Goal: Information Seeking & Learning: Learn about a topic

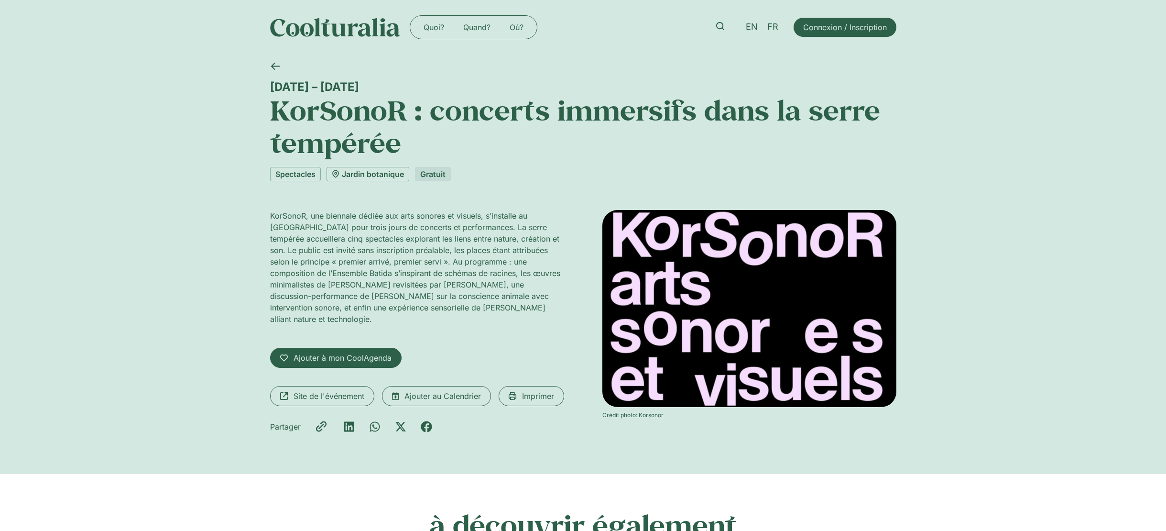
click at [984, 98] on div "22 – 24 août KorSonoR : concerts immersifs dans la serre tempérée Spectacles Ja…" at bounding box center [583, 264] width 1166 height 419
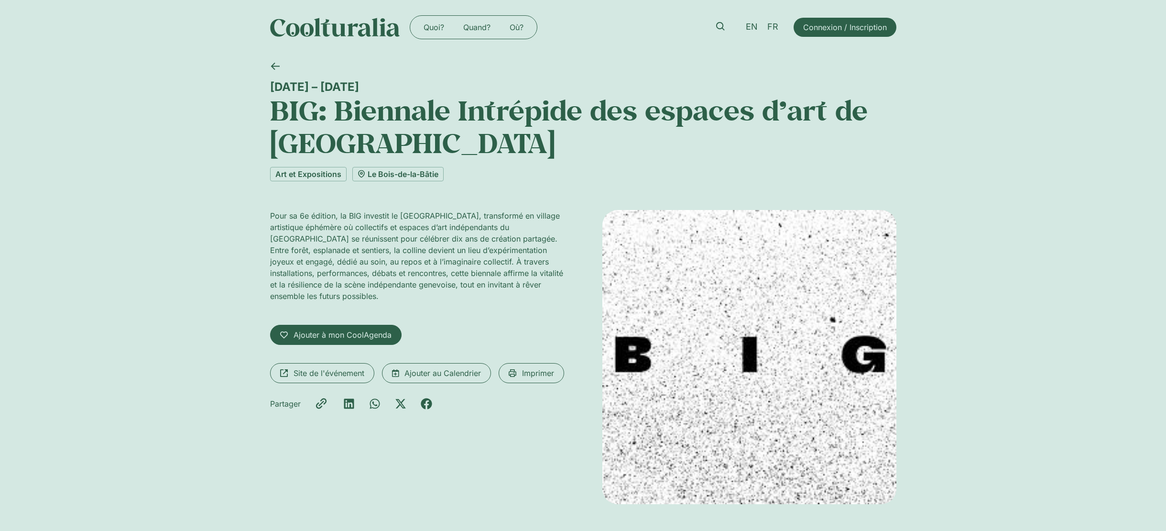
click at [394, 128] on h1 "BIG: Biennale Intrépide des espaces d’art de [GEOGRAPHIC_DATA]" at bounding box center [583, 127] width 626 height 66
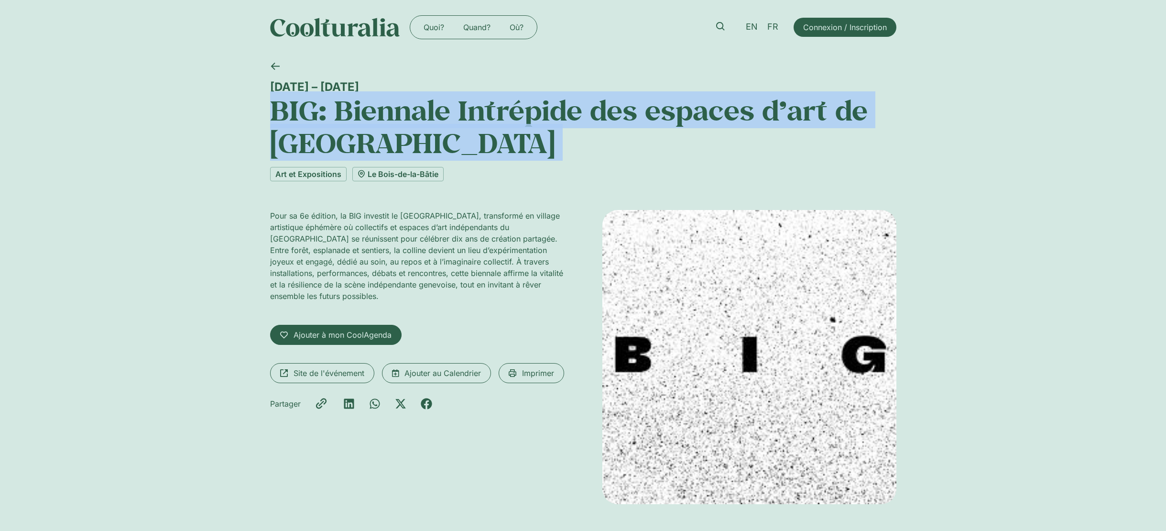
click at [394, 128] on h1 "BIG: Biennale Intrépide des espaces d’art de Genève" at bounding box center [583, 127] width 626 height 66
click at [366, 376] on link "Site de l'événement" at bounding box center [322, 373] width 104 height 20
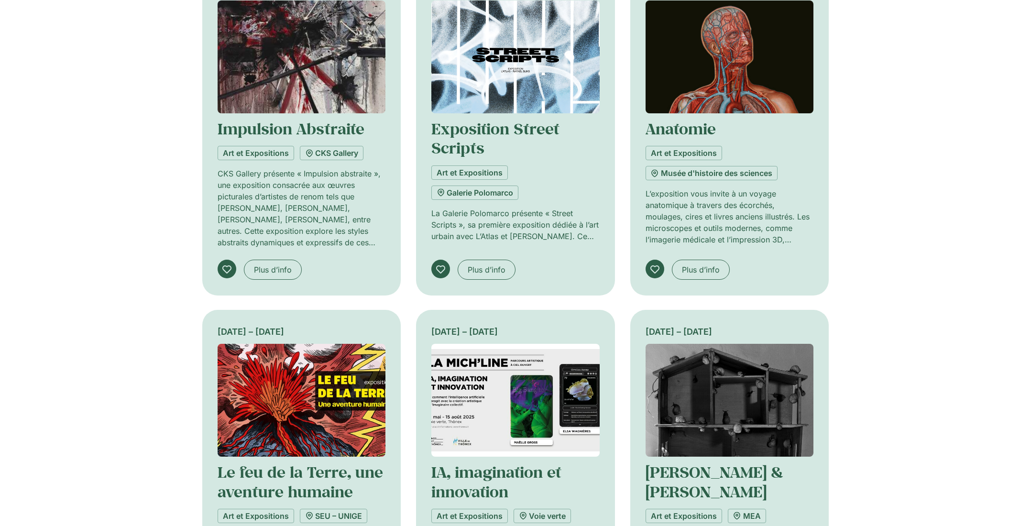
scroll to position [669, 0]
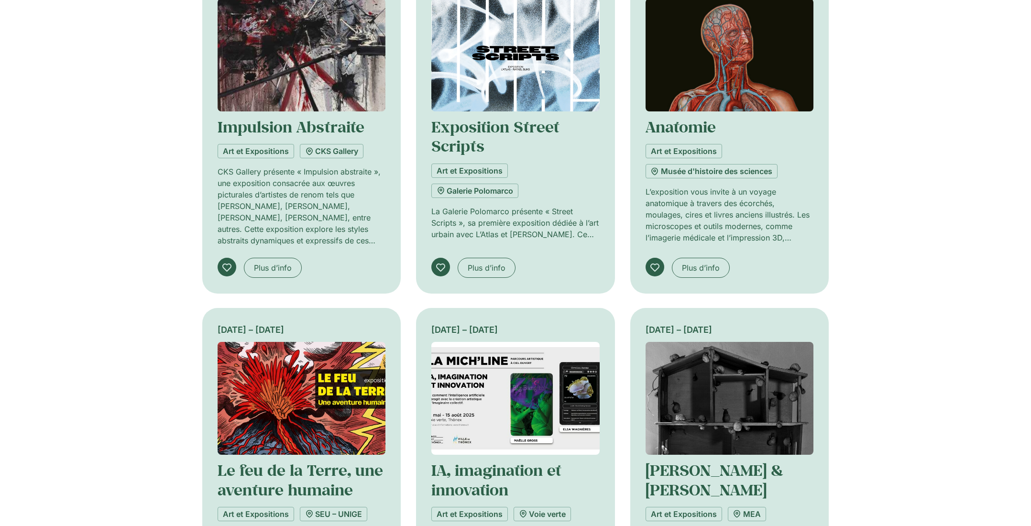
click at [502, 55] on img at bounding box center [515, 55] width 168 height 113
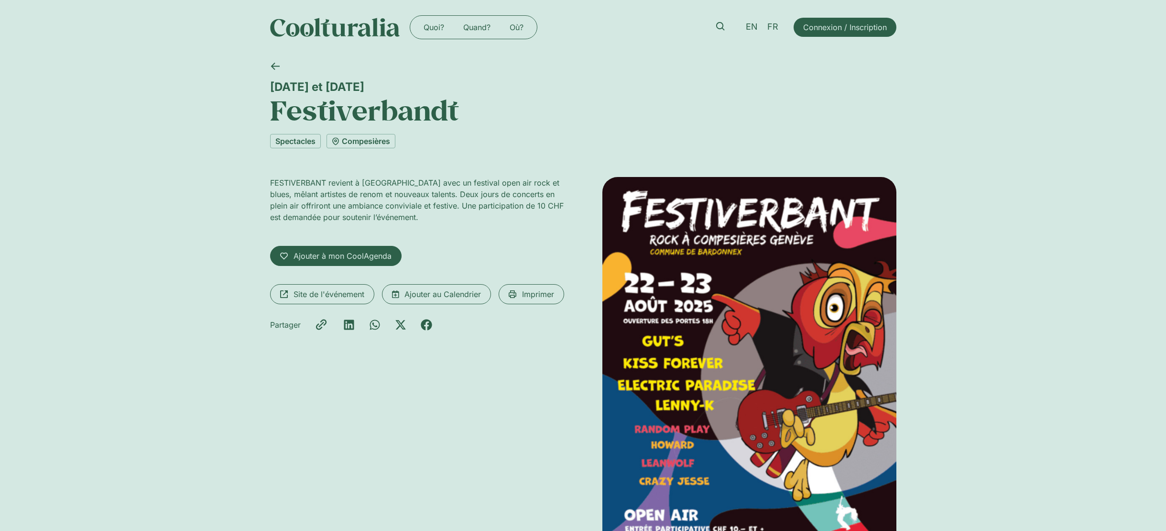
click at [761, 230] on img at bounding box center [749, 376] width 294 height 399
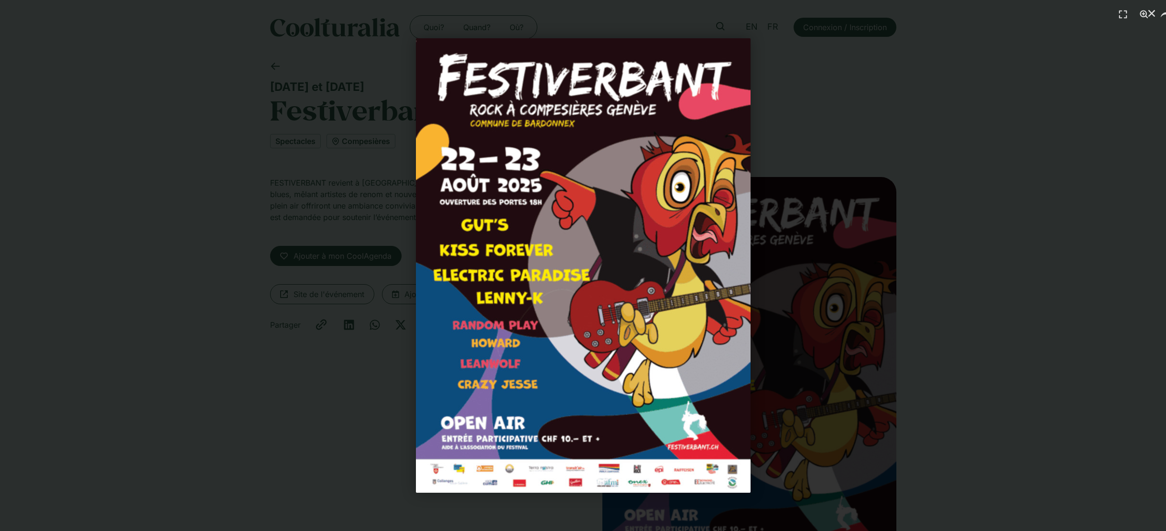
click at [973, 41] on div "1 / 1" at bounding box center [582, 265] width 1099 height 464
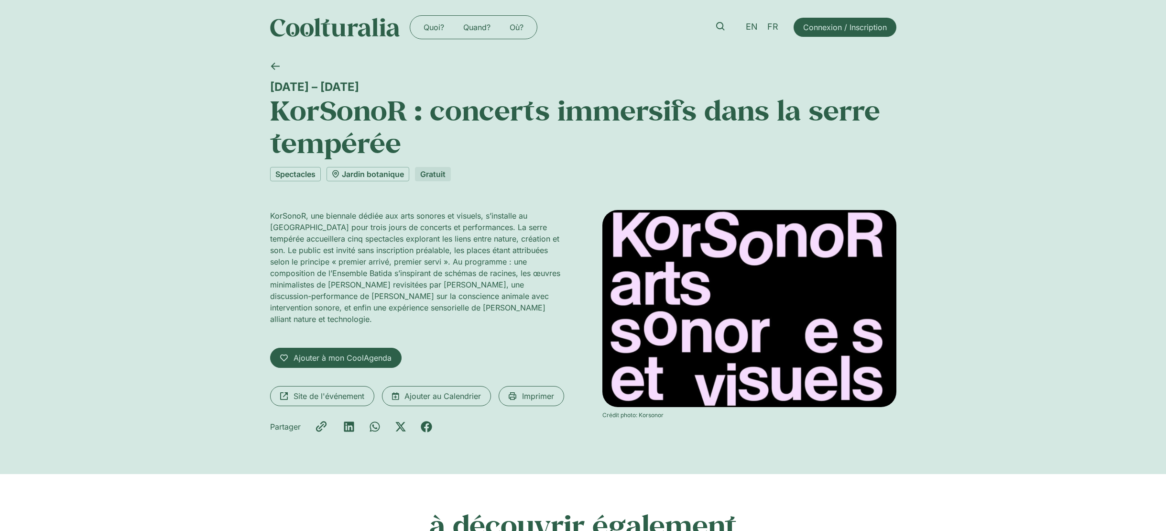
click at [801, 255] on img at bounding box center [749, 308] width 294 height 197
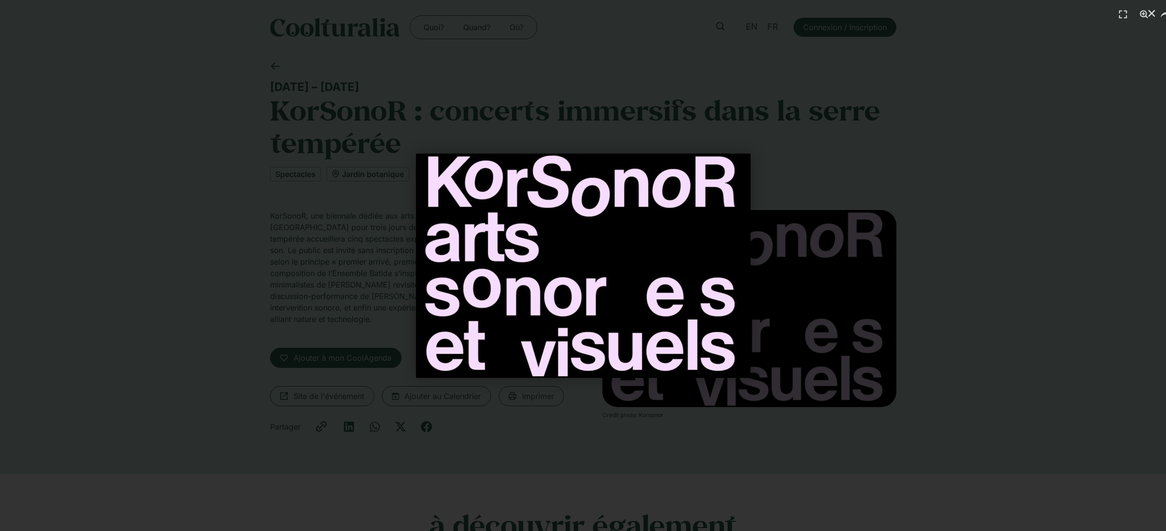
click at [959, 267] on div "1 / 1" at bounding box center [582, 265] width 1099 height 464
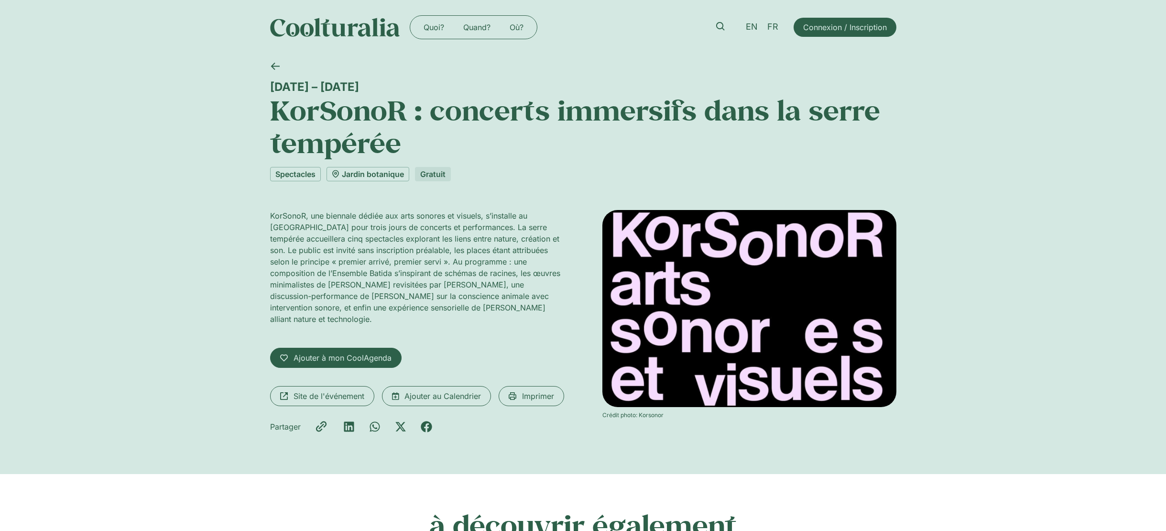
click at [347, 96] on h1 "KorSonoR : concerts immersifs dans la serre tempérée" at bounding box center [583, 127] width 626 height 66
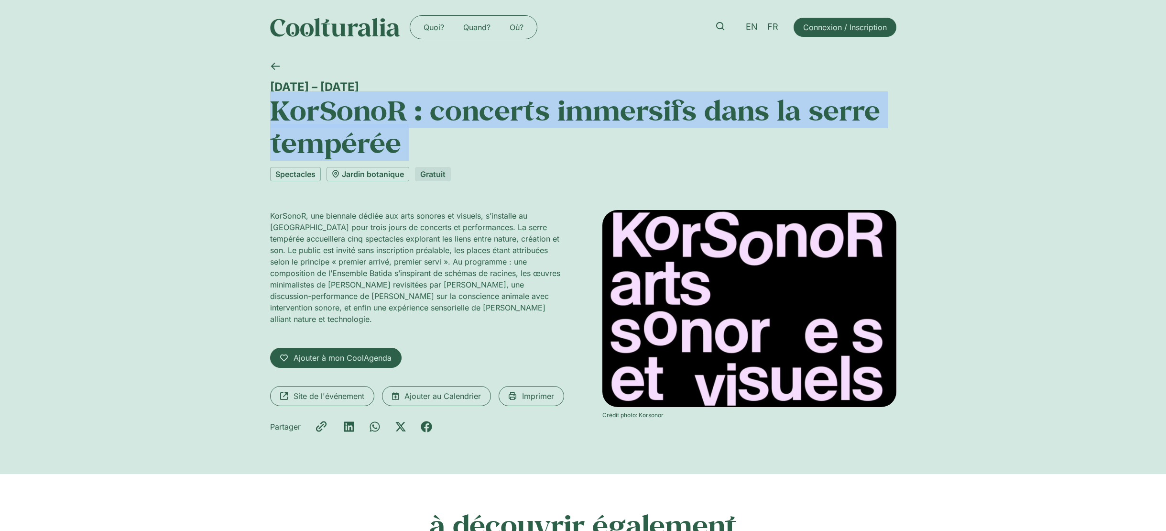
click at [347, 96] on h1 "KorSonoR : concerts immersifs dans la serre tempérée" at bounding box center [583, 127] width 626 height 66
copy div "KorSonoR : concerts immersifs dans la serre tempérée"
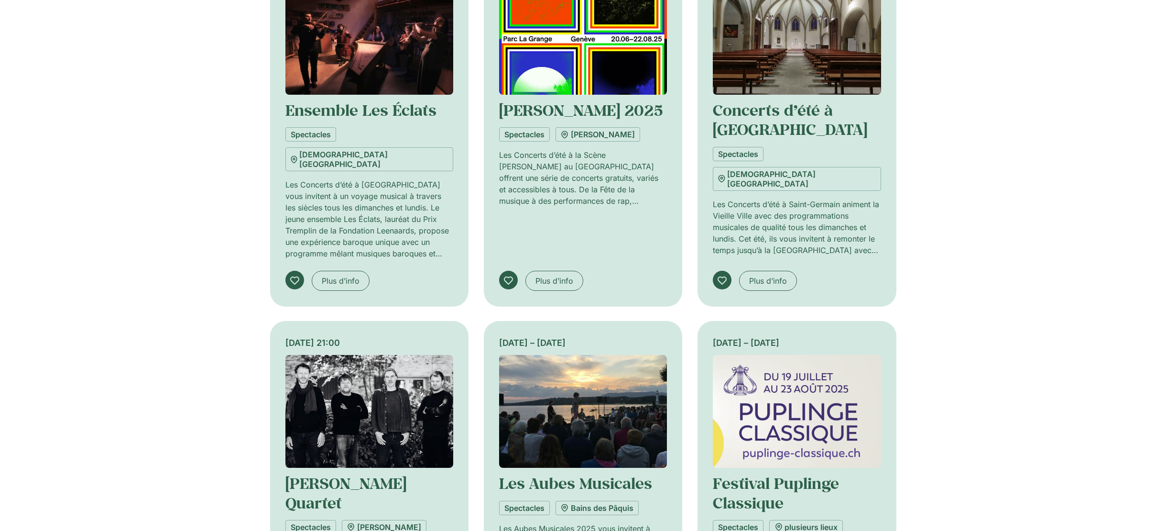
click at [998, 273] on div "à découvrir également 10 et 11 août Ensemble Les Éclats Spectacles Église Saint…" at bounding box center [583, 308] width 1166 height 913
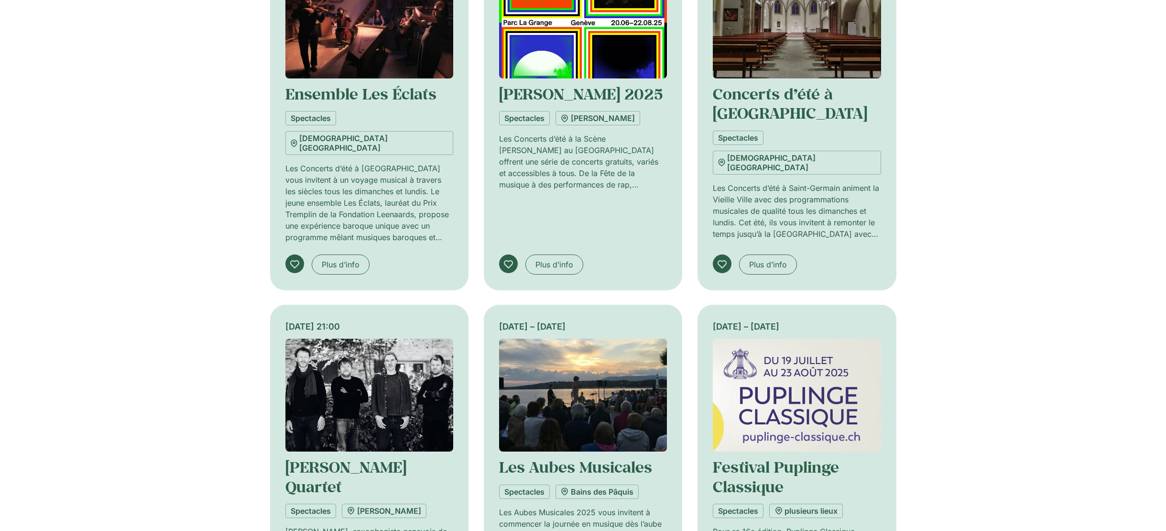
scroll to position [574, 0]
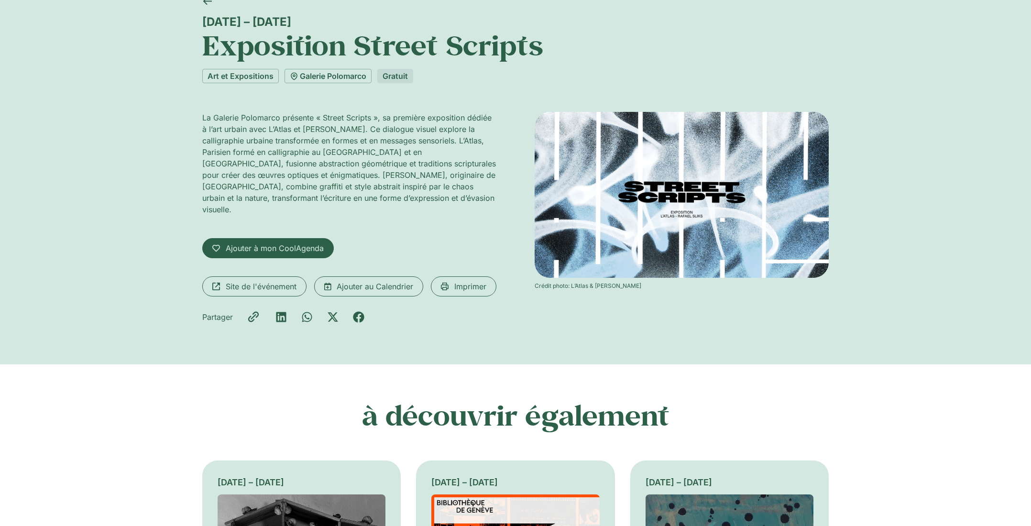
scroll to position [48, 0]
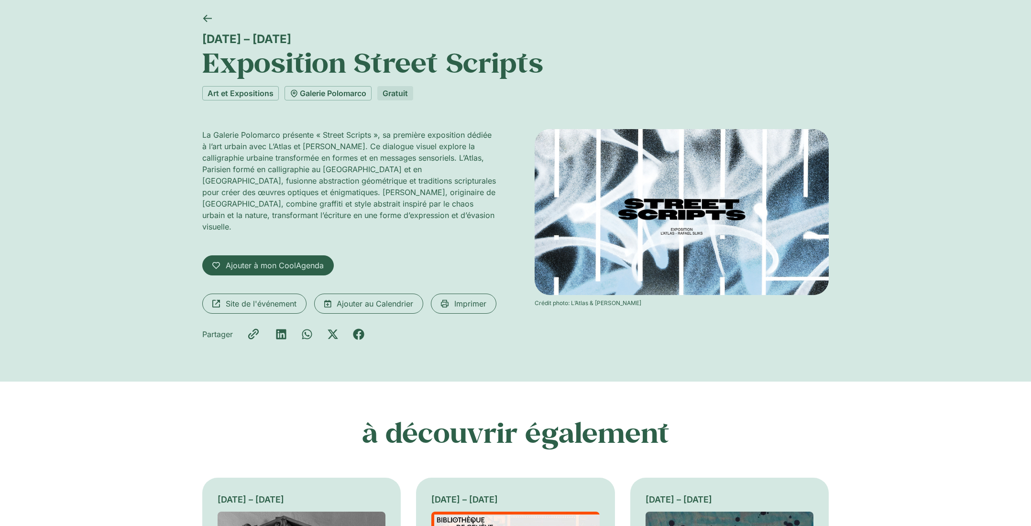
click at [761, 194] on img at bounding box center [682, 211] width 294 height 165
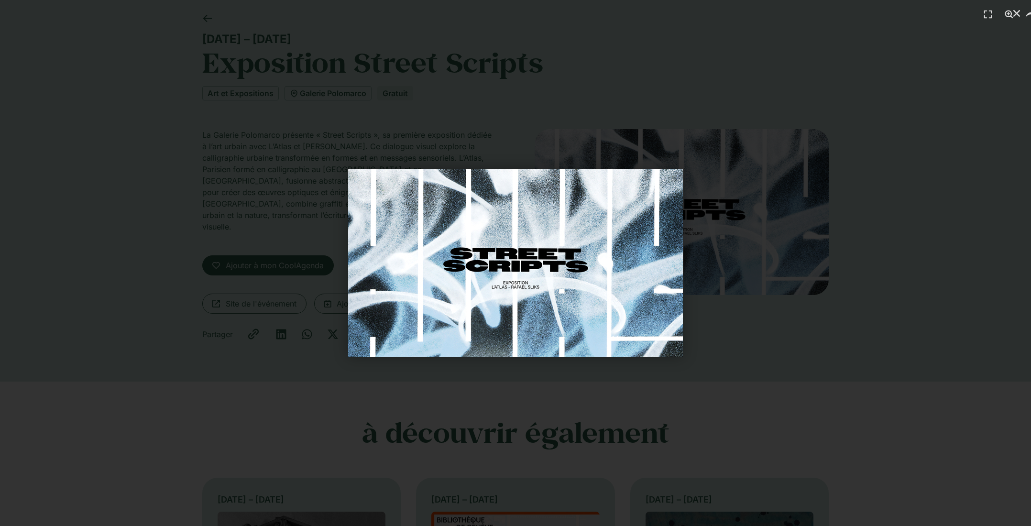
click at [865, 222] on div "1 / 1" at bounding box center [515, 262] width 964 height 459
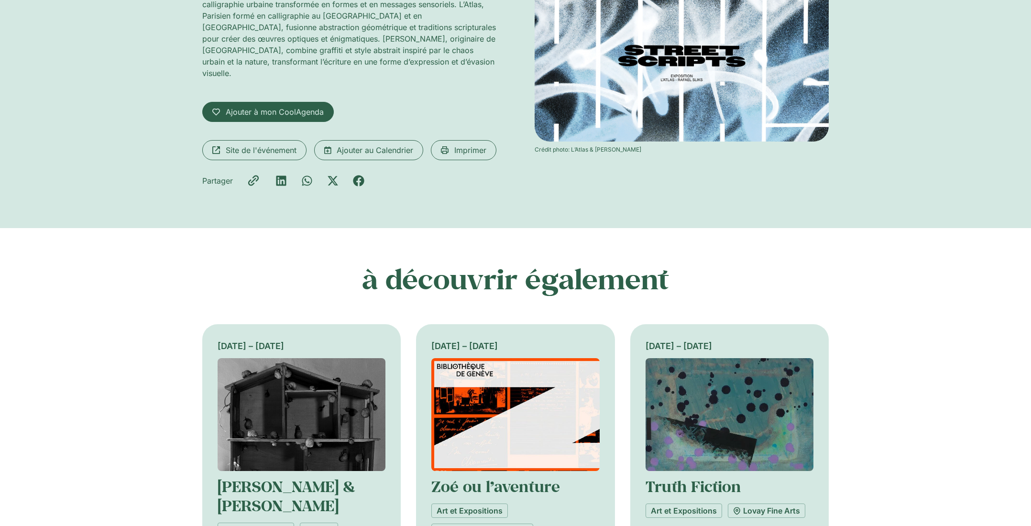
scroll to position [239, 0]
